Goal: Check status: Check status

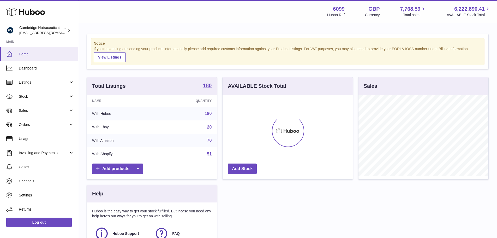
scroll to position [81, 130]
click at [26, 107] on link "Sales" at bounding box center [39, 110] width 78 height 14
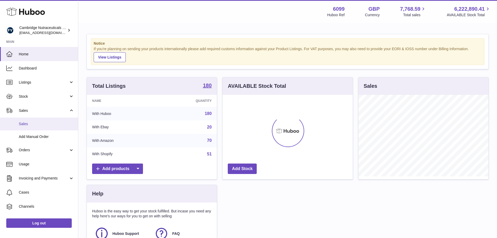
click at [23, 122] on span "Sales" at bounding box center [46, 123] width 55 height 5
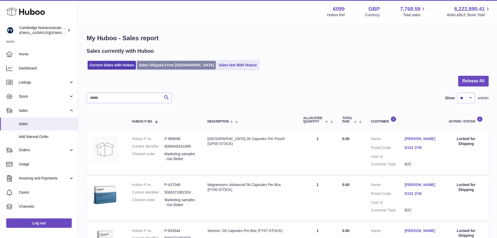
click at [155, 64] on link "Sales Shipped From [GEOGRAPHIC_DATA]" at bounding box center [176, 65] width 79 height 9
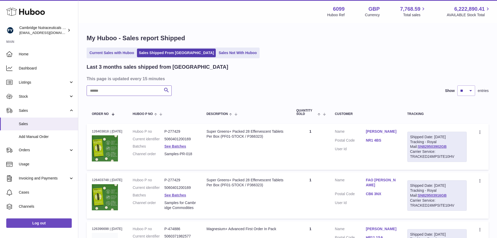
click at [127, 90] on input "text" at bounding box center [129, 90] width 85 height 10
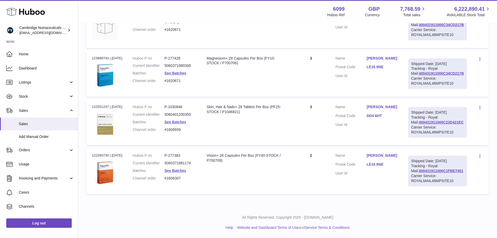
scroll to position [195, 0]
type input "**********"
click at [384, 113] on link "DD4 6HT" at bounding box center [382, 115] width 31 height 5
click at [383, 111] on div at bounding box center [248, 119] width 497 height 238
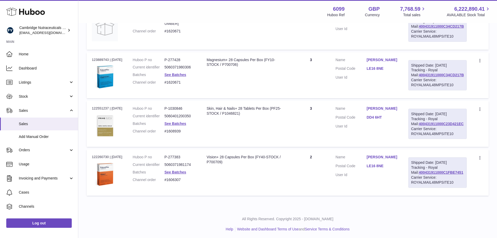
click at [104, 111] on div "Order no 122551237 | [DATE]" at bounding box center [107, 108] width 31 height 5
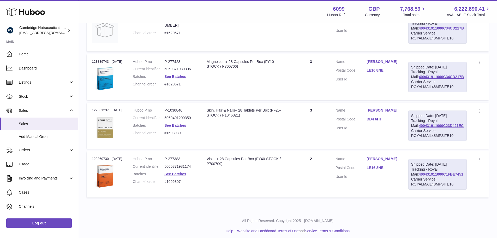
scroll to position [195, 0]
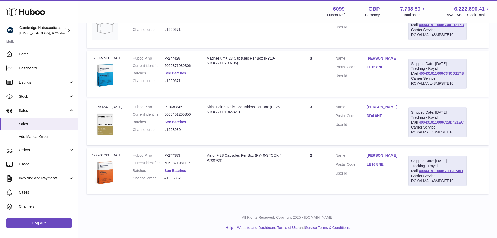
copy div "122551237"
